Goal: Register for event/course

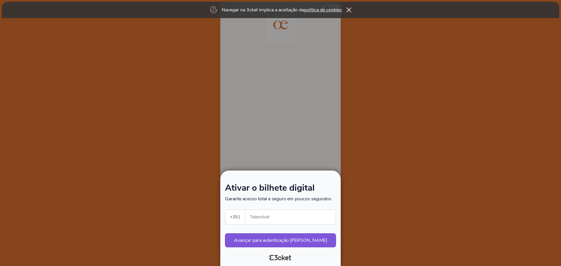
click at [237, 217] on select "Portugal (+351) Spain (+34) Belgium (+32) France (+33) United Kingdom (+44) Ger…" at bounding box center [235, 217] width 20 height 14
select select "352"
click at [225, 210] on select "Portugal (+351) Spain (+34) Belgium (+32) France (+33) United Kingdom (+44) Ger…" at bounding box center [235, 217] width 20 height 14
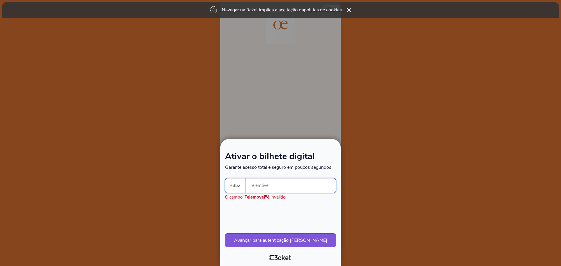
click at [267, 182] on input "Telemóvel" at bounding box center [293, 185] width 86 height 14
type input "661395650"
click at [268, 241] on button "Avançar para autenticação segura" at bounding box center [280, 240] width 111 height 14
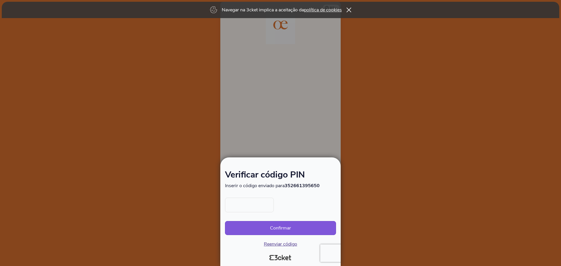
click at [253, 206] on input "text" at bounding box center [249, 205] width 49 height 15
type input "7983"
click at [225, 221] on button "Confirmar" at bounding box center [280, 228] width 111 height 14
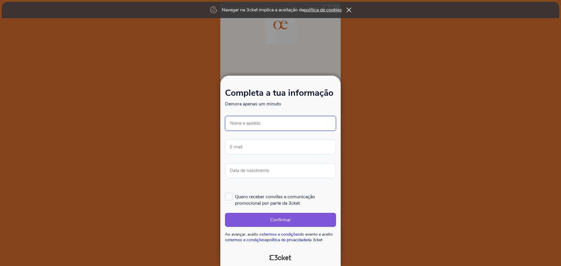
click at [287, 122] on input "Nome e apelido" at bounding box center [280, 123] width 111 height 15
type input "[PERSON_NAME]"
click at [248, 149] on input "E-mail" at bounding box center [280, 147] width 111 height 15
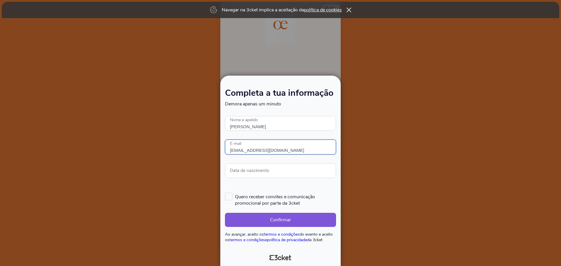
type input "joasianne.terapeutacapilar@gmail.com"
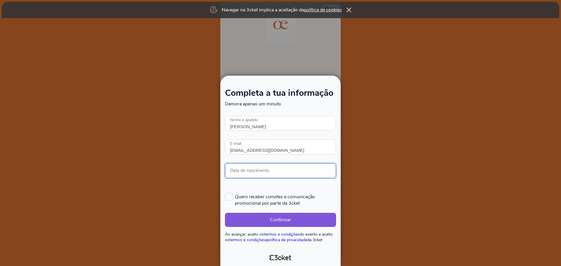
click at [307, 175] on input "Data de nascimento" at bounding box center [280, 170] width 111 height 15
type input "26/12/1997"
click at [230, 197] on label "Quero receber convites e comunicação promocional por parte da 3cket" at bounding box center [280, 200] width 111 height 14
click at [226, 193] on input "Quero receber convites e comunicação promocional por parte da 3cket" at bounding box center [225, 192] width 1 height 1
checkbox input "true"
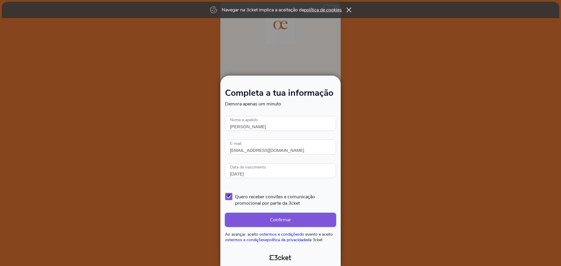
click at [308, 217] on button "Confirmar" at bounding box center [280, 220] width 111 height 14
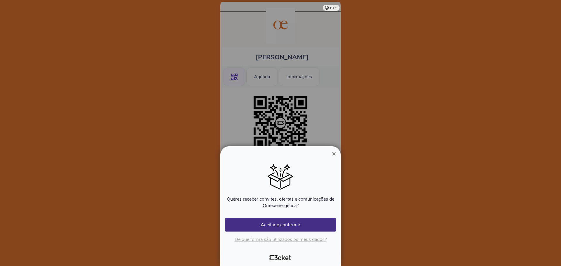
click at [334, 153] on span "×" at bounding box center [334, 154] width 4 height 8
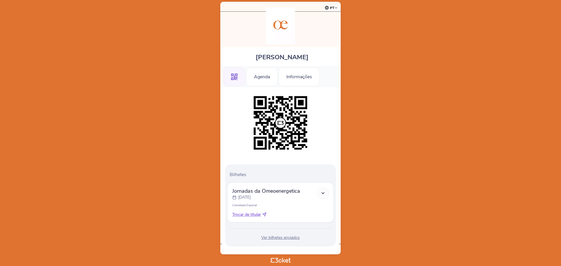
click at [323, 193] on polyline at bounding box center [323, 192] width 3 height 1
click at [232, 83] on div ".st0{fill-rule:evenodd;clip-rule:evenodd;}" at bounding box center [234, 76] width 22 height 19
click at [237, 77] on div ".st0{fill-rule:evenodd;clip-rule:evenodd;}" at bounding box center [234, 76] width 22 height 19
click at [298, 77] on div "Informações" at bounding box center [299, 76] width 41 height 19
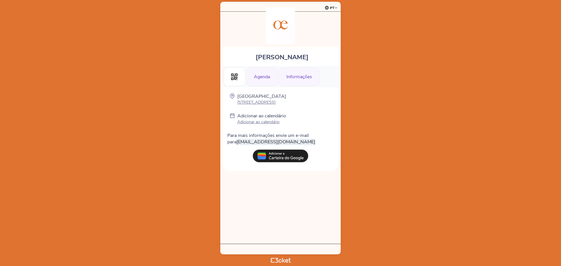
click at [264, 80] on div "Agenda" at bounding box center [261, 76] width 31 height 19
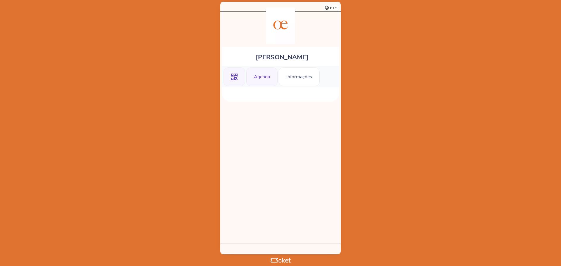
click at [236, 81] on div ".st0{fill-rule:evenodd;clip-rule:evenodd;}" at bounding box center [234, 76] width 22 height 19
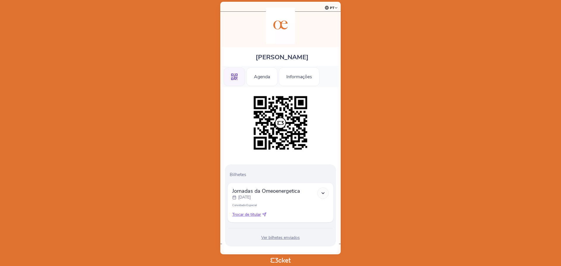
click at [265, 214] on icon at bounding box center [264, 215] width 4 height 4
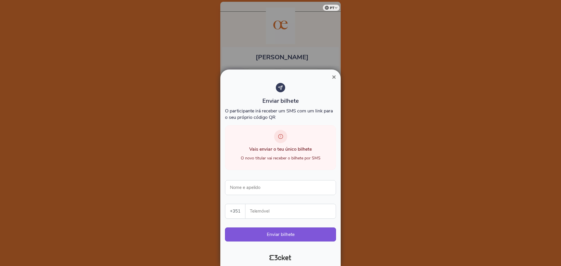
click at [333, 77] on span "×" at bounding box center [334, 77] width 4 height 8
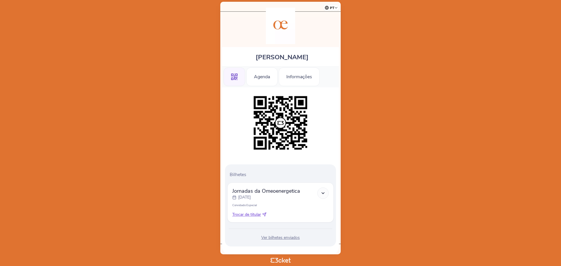
click at [321, 193] on icon at bounding box center [322, 193] width 5 height 5
click at [264, 214] on icon at bounding box center [264, 215] width 4 height 4
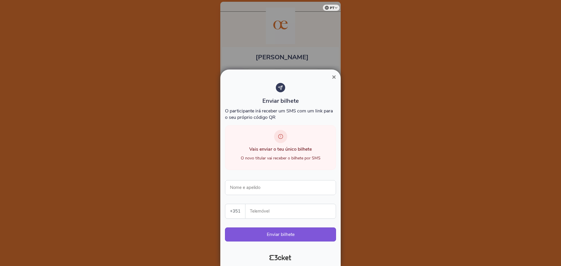
click at [242, 211] on select "[GEOGRAPHIC_DATA] (+351) [GEOGRAPHIC_DATA] (+34) [GEOGRAPHIC_DATA] (+32) [GEOGR…" at bounding box center [235, 211] width 20 height 14
select select "352"
click at [225, 204] on select "Portugal (+351) Spain (+34) Belgium (+32) France (+33) United Kingdom (+44) Ger…" at bounding box center [235, 211] width 20 height 14
click at [258, 186] on input "Nome e apelido" at bounding box center [280, 187] width 111 height 15
type input "[PERSON_NAME]"
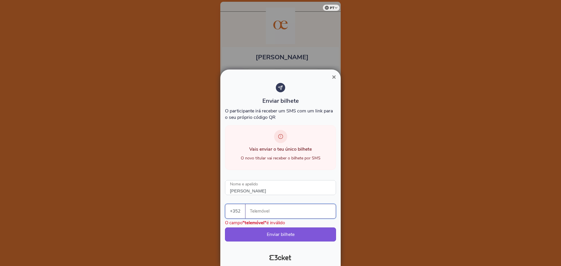
click at [272, 212] on input "Telemóvel" at bounding box center [293, 211] width 86 height 14
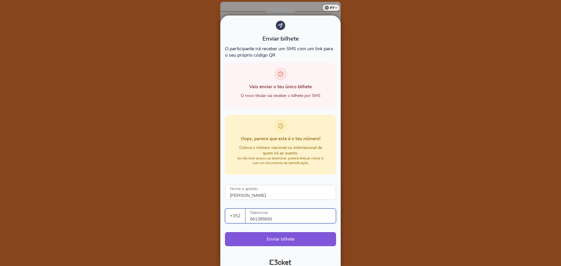
scroll to position [13, 0]
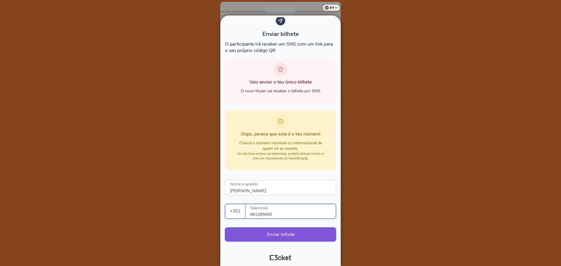
type input "661395650"
click at [291, 233] on button "Enviar bilhete" at bounding box center [280, 235] width 111 height 14
click at [284, 235] on button "Enviar bilhete" at bounding box center [280, 235] width 111 height 14
click at [383, 58] on div at bounding box center [280, 133] width 561 height 266
